Goal: Ask a question

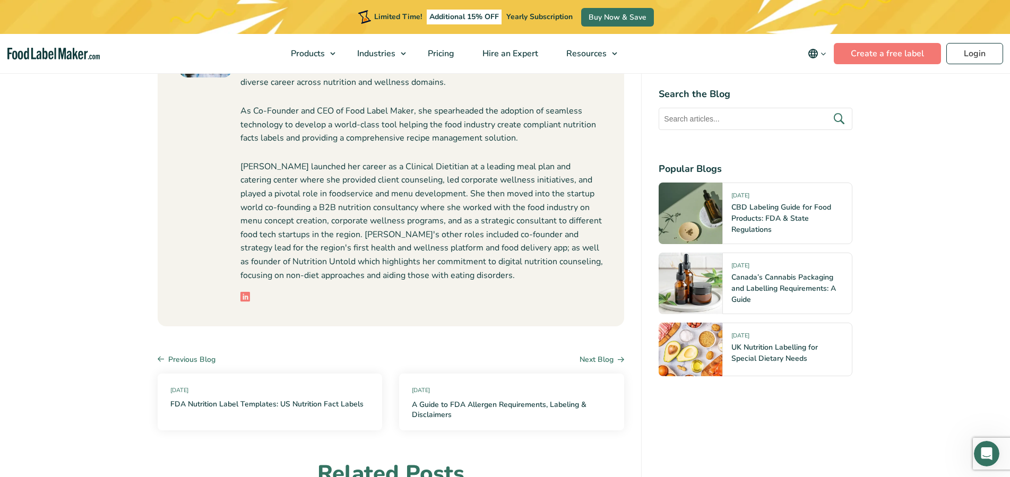
scroll to position [4656, 0]
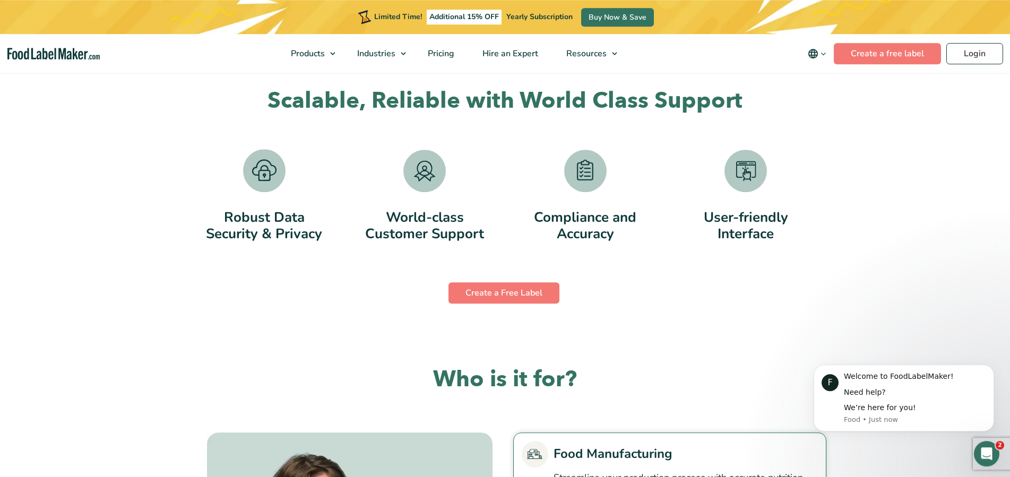
scroll to position [2057, 0]
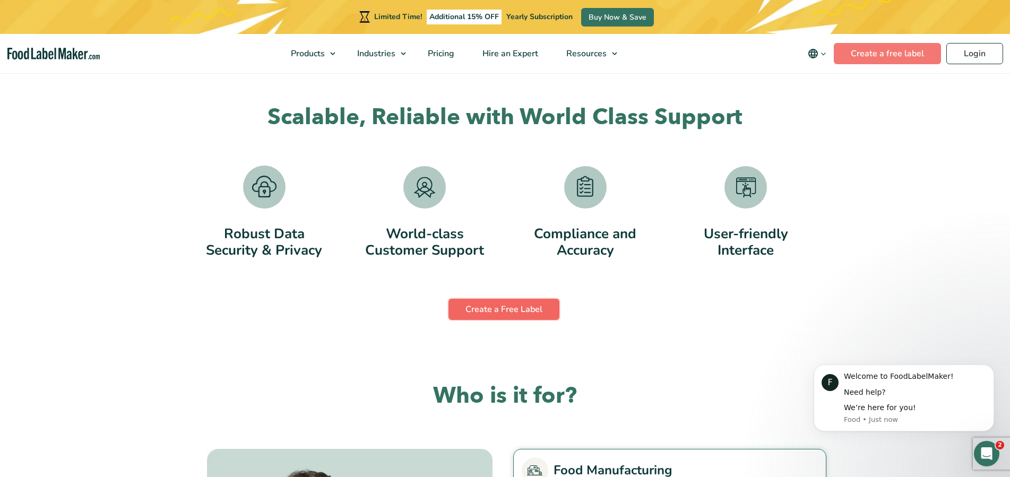
click at [511, 305] on link "Create a Free Label" at bounding box center [503, 309] width 111 height 21
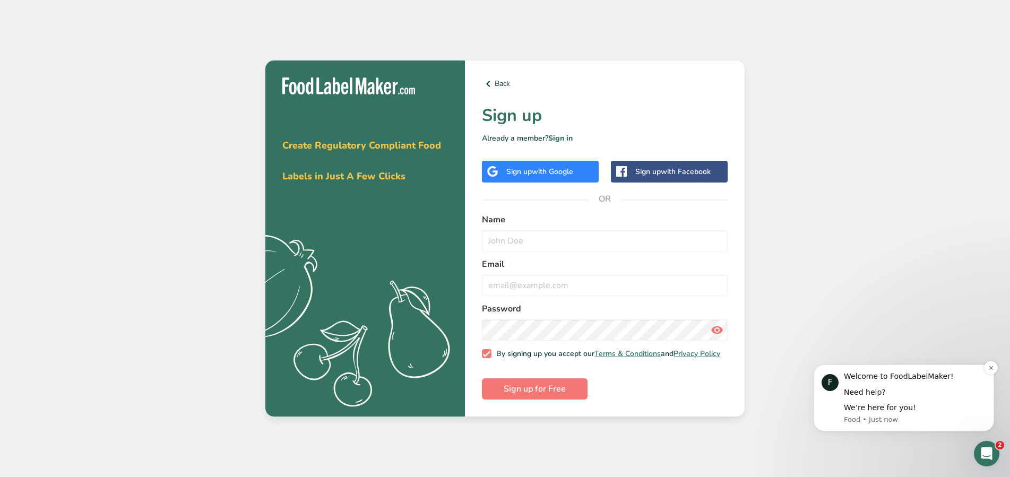
click at [884, 415] on p "Food • Just now" at bounding box center [915, 420] width 142 height 10
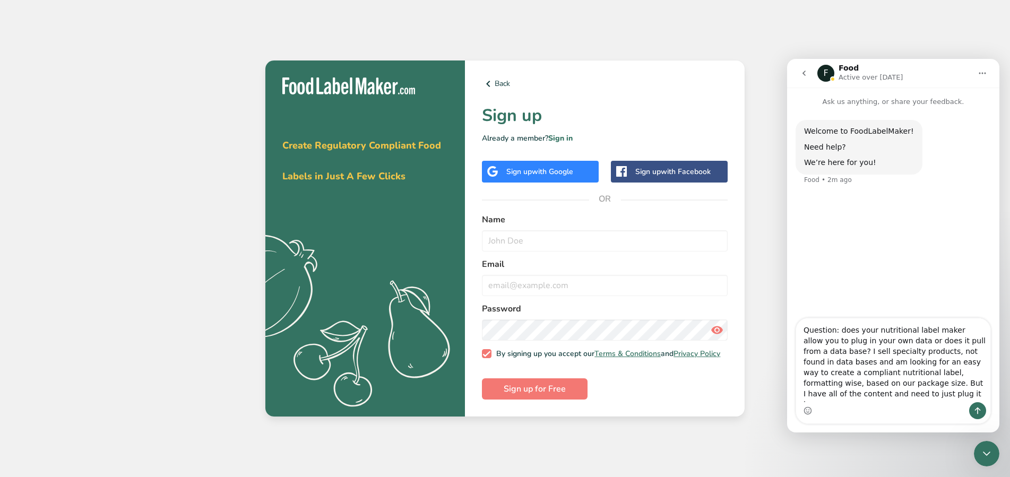
type textarea "Question: does your nutritional label maker allow you to plug in your own data …"
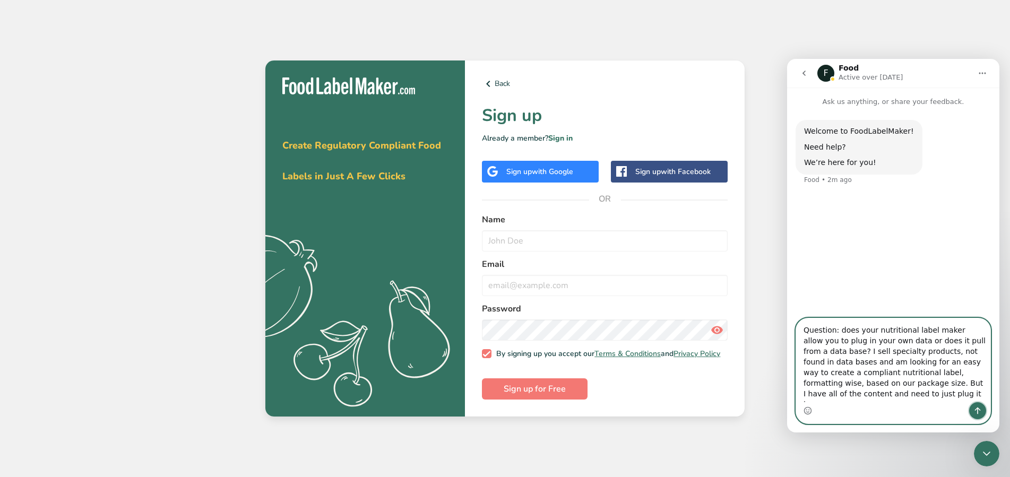
click at [977, 409] on icon "Send a message…" at bounding box center [978, 411] width 6 height 7
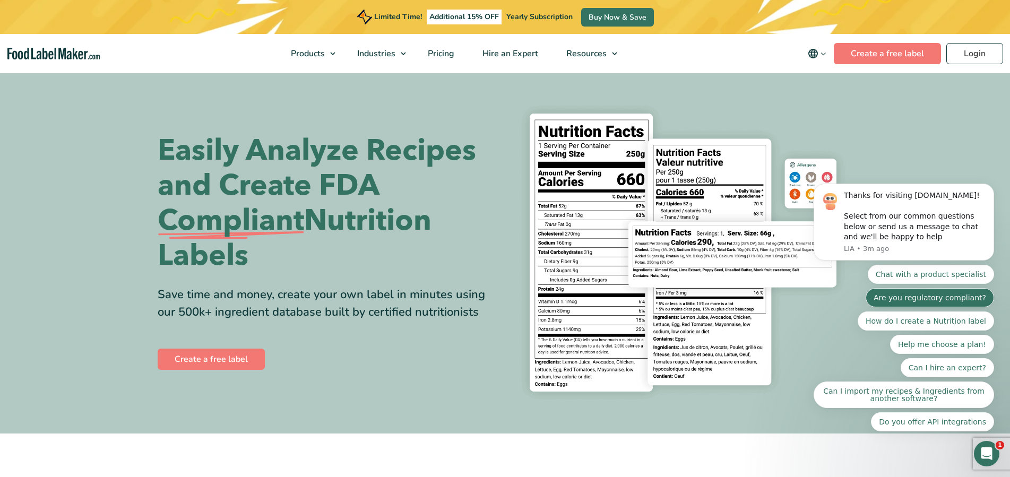
click at [925, 307] on button "Are you regulatory compliant?" at bounding box center [930, 297] width 128 height 19
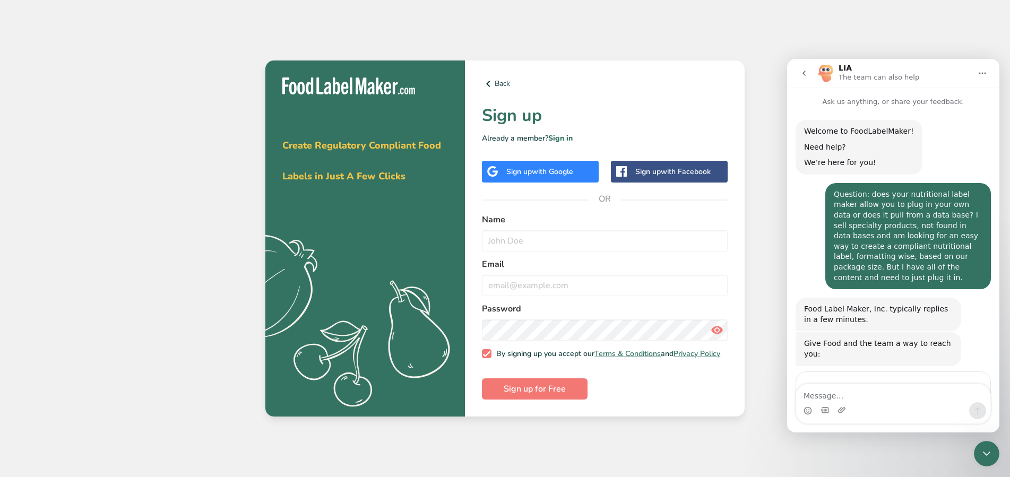
scroll to position [47, 0]
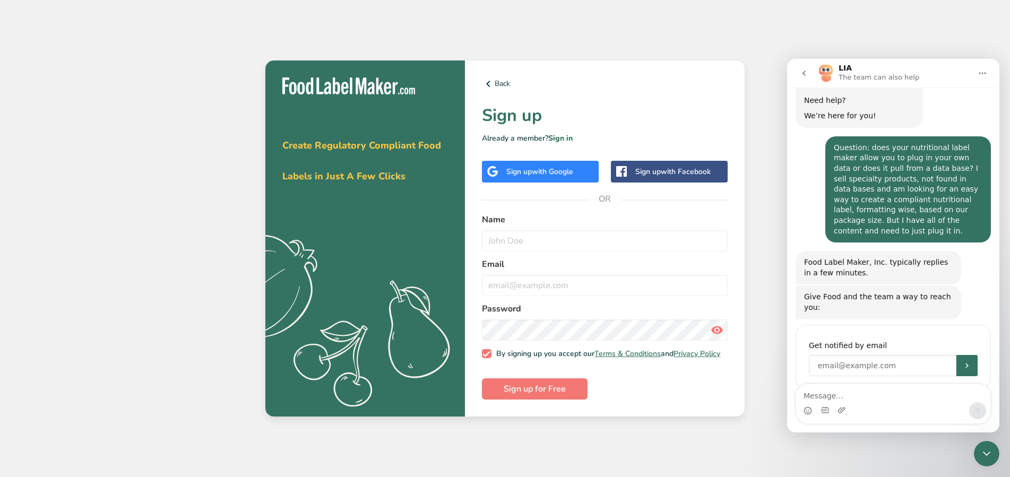
click at [857, 355] on input "Enter your email" at bounding box center [883, 365] width 148 height 21
type input "[EMAIL_ADDRESS][DOMAIN_NAME]"
click at [957, 355] on button "Submit" at bounding box center [966, 365] width 21 height 21
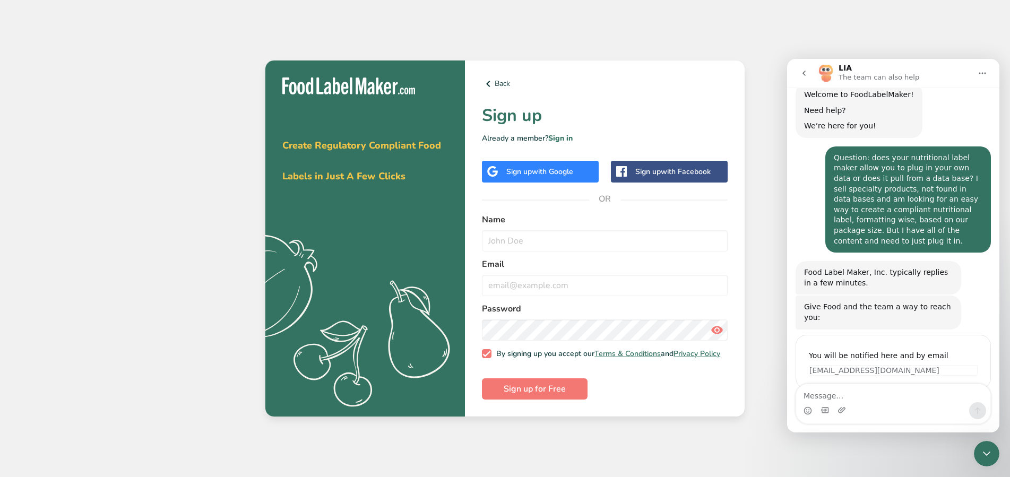
scroll to position [36, 0]
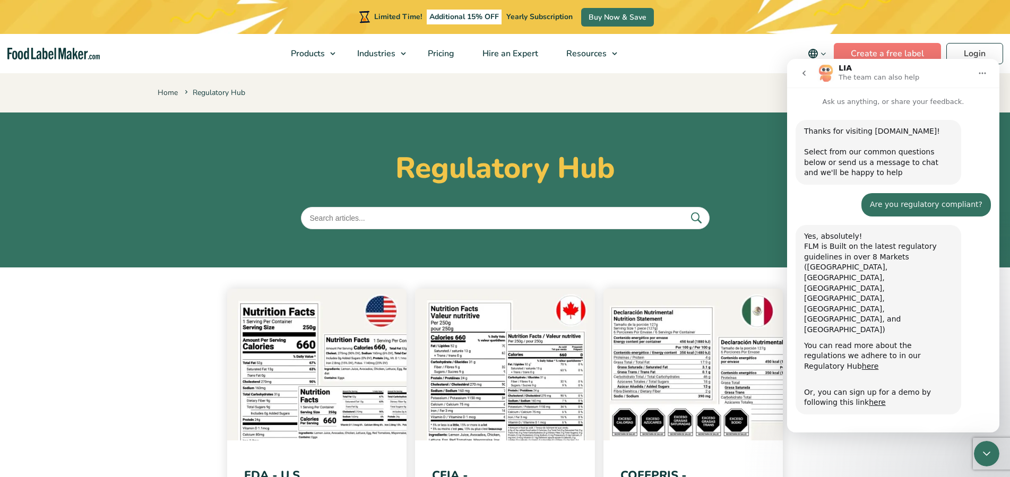
scroll to position [217, 0]
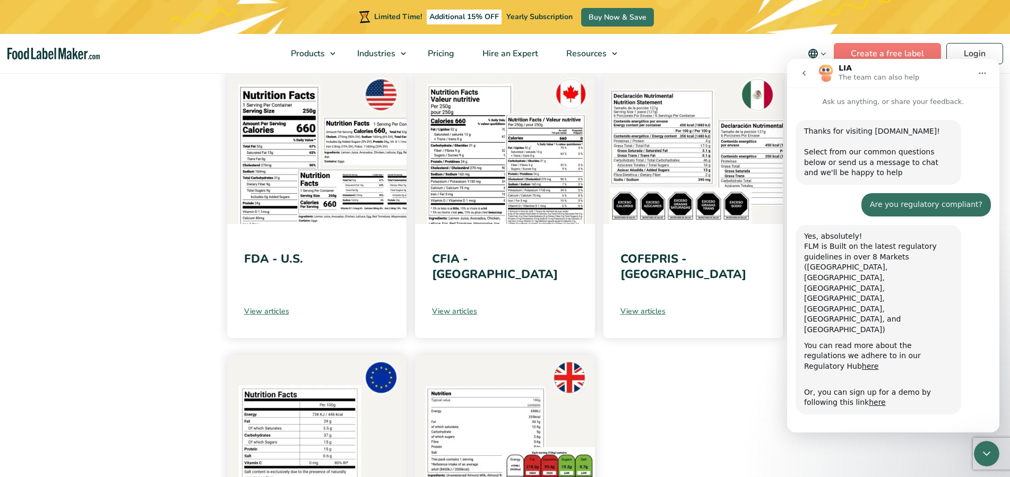
click at [350, 153] on img at bounding box center [317, 148] width 180 height 152
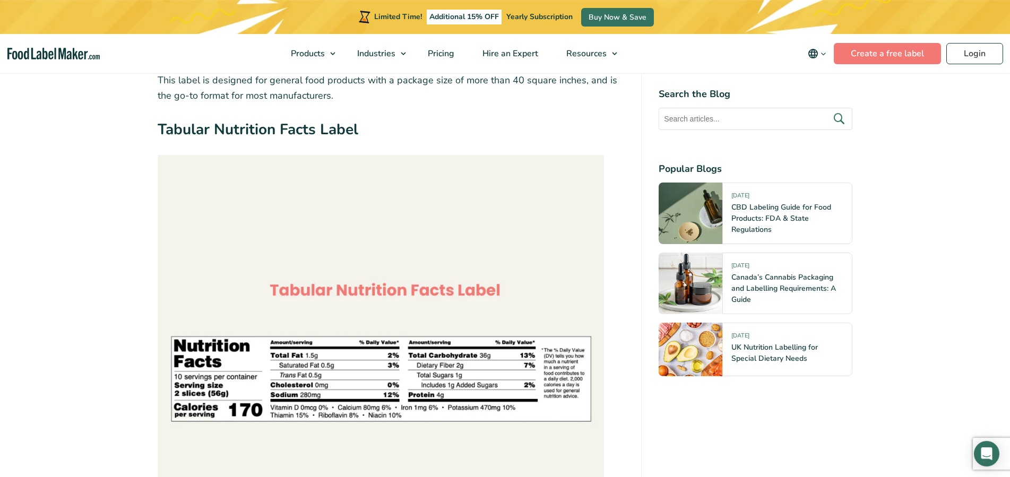
scroll to position [2505, 0]
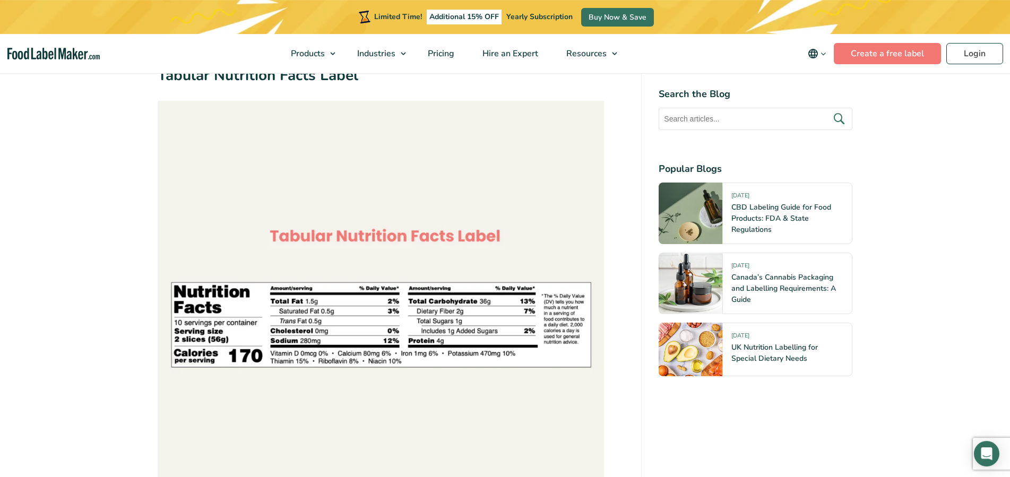
click at [411, 342] on img at bounding box center [381, 324] width 446 height 446
click at [397, 231] on img at bounding box center [381, 324] width 446 height 446
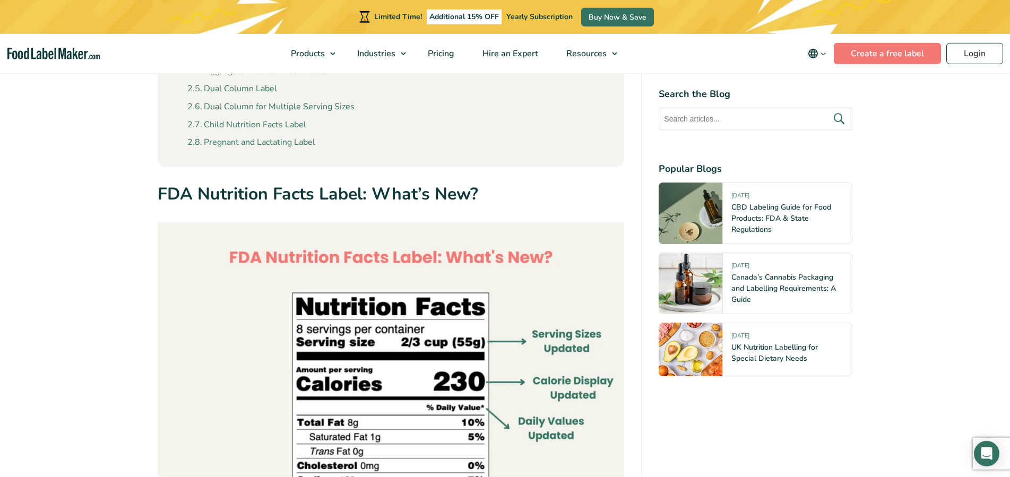
scroll to position [556, 0]
